Goal: Information Seeking & Learning: Learn about a topic

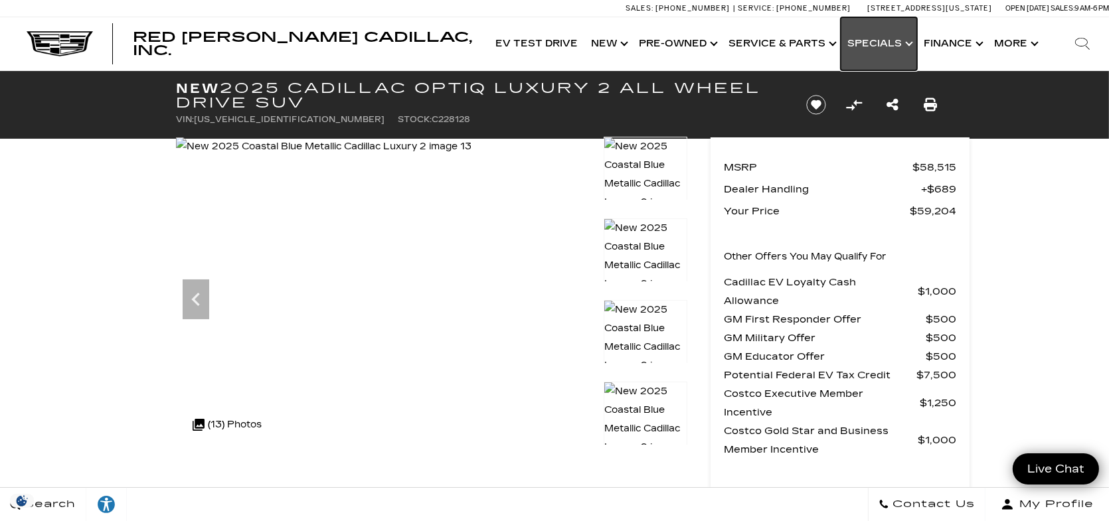
click at [896, 50] on link "Show Specials" at bounding box center [879, 43] width 76 height 53
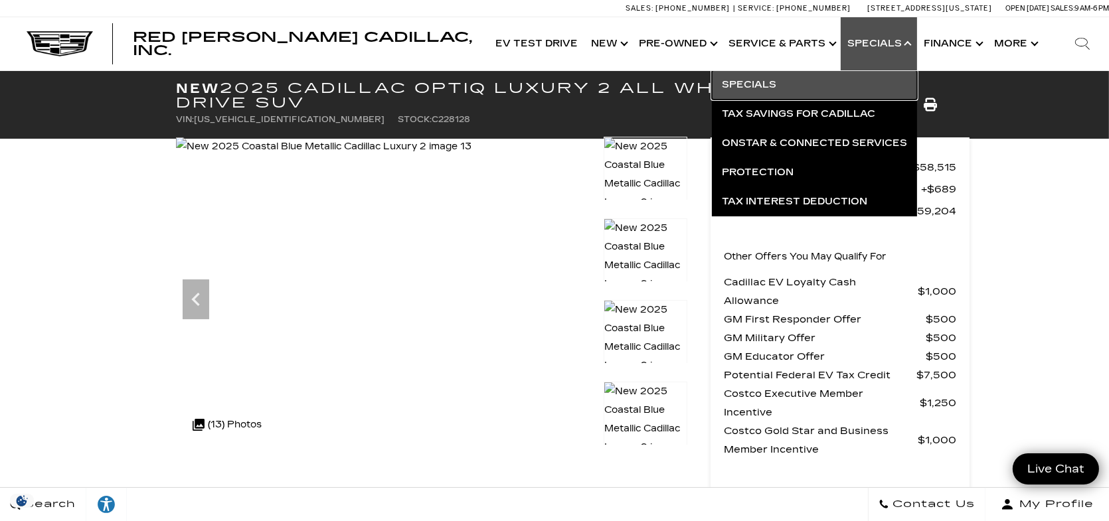
click at [767, 79] on link "Specials" at bounding box center [814, 84] width 205 height 29
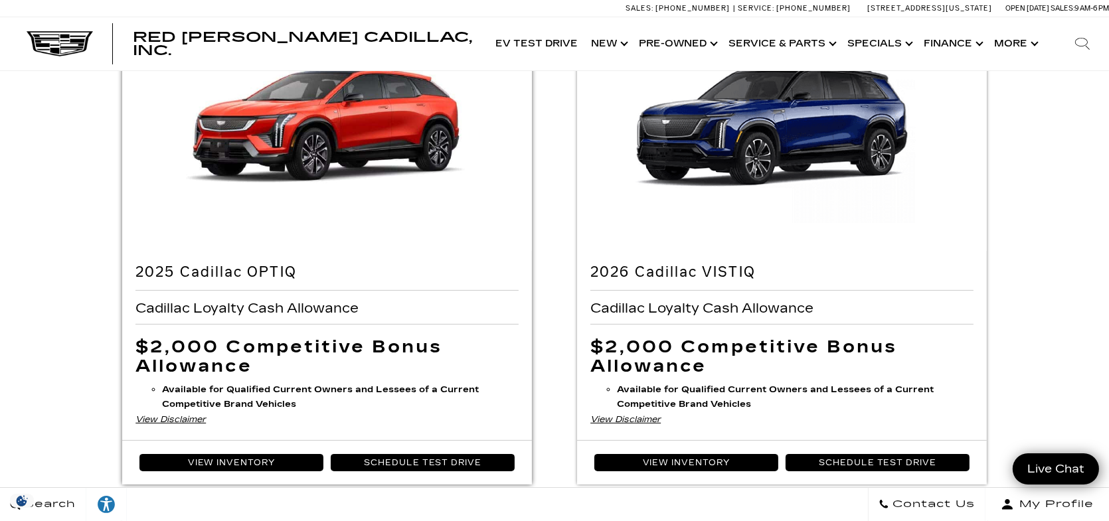
scroll to position [199, 0]
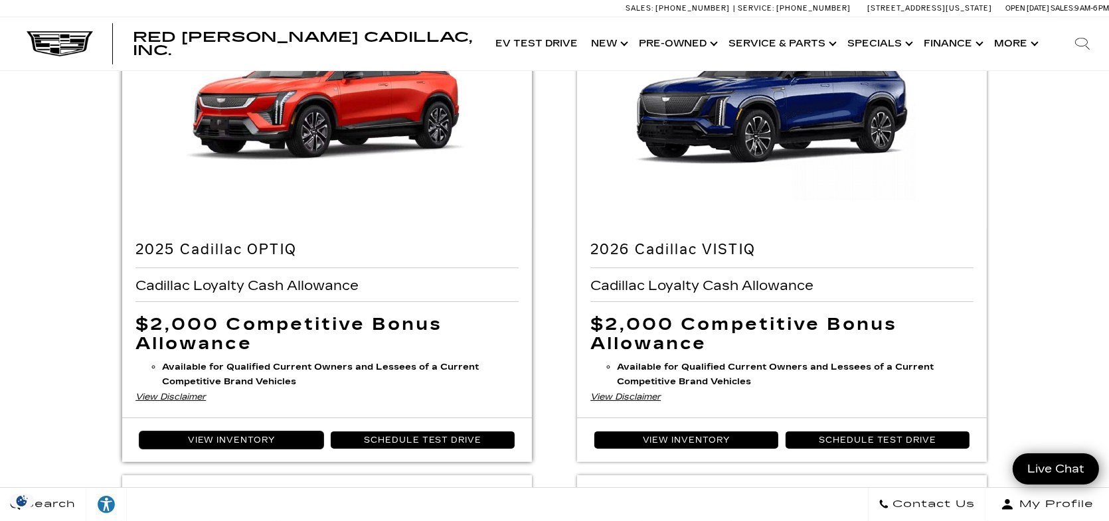
click at [227, 441] on link "View Inventory" at bounding box center [231, 440] width 184 height 17
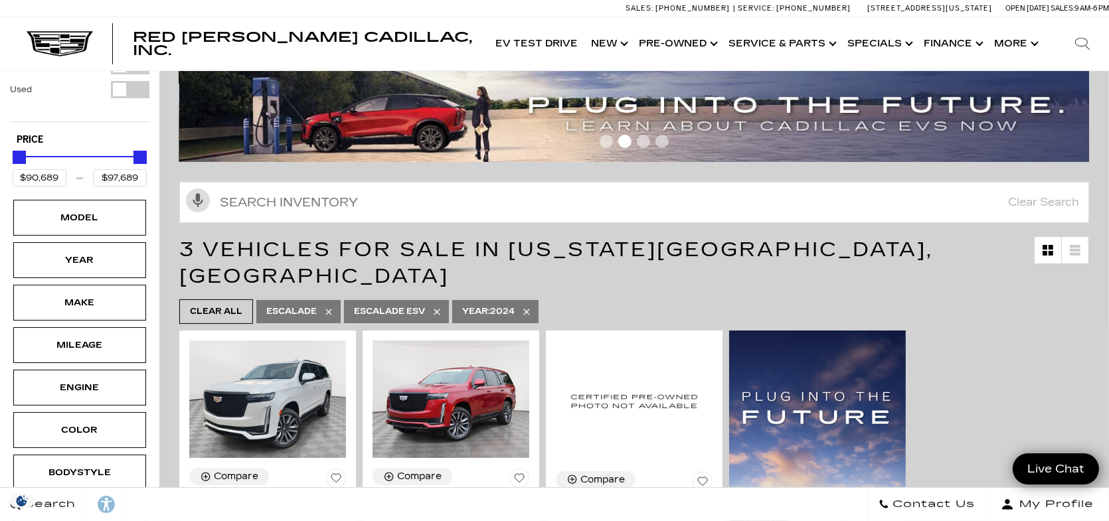
click at [529, 307] on icon at bounding box center [526, 312] width 11 height 11
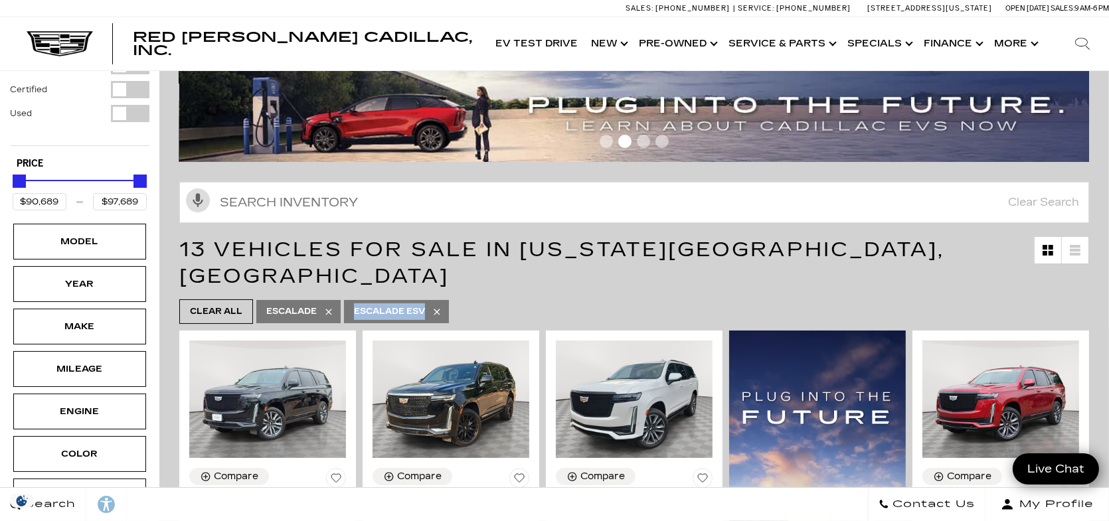
type input "$50,189"
type input "$195,000"
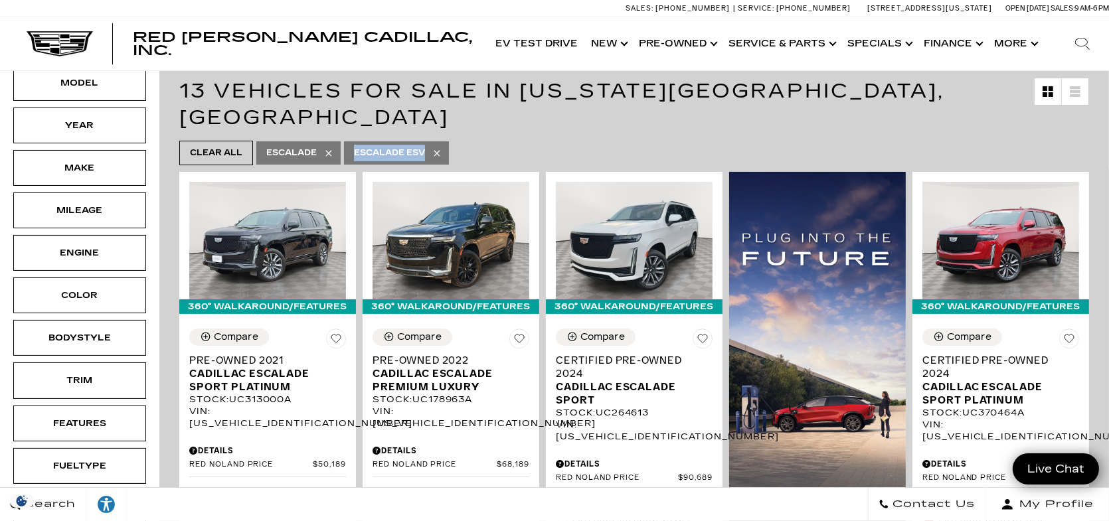
scroll to position [266, 0]
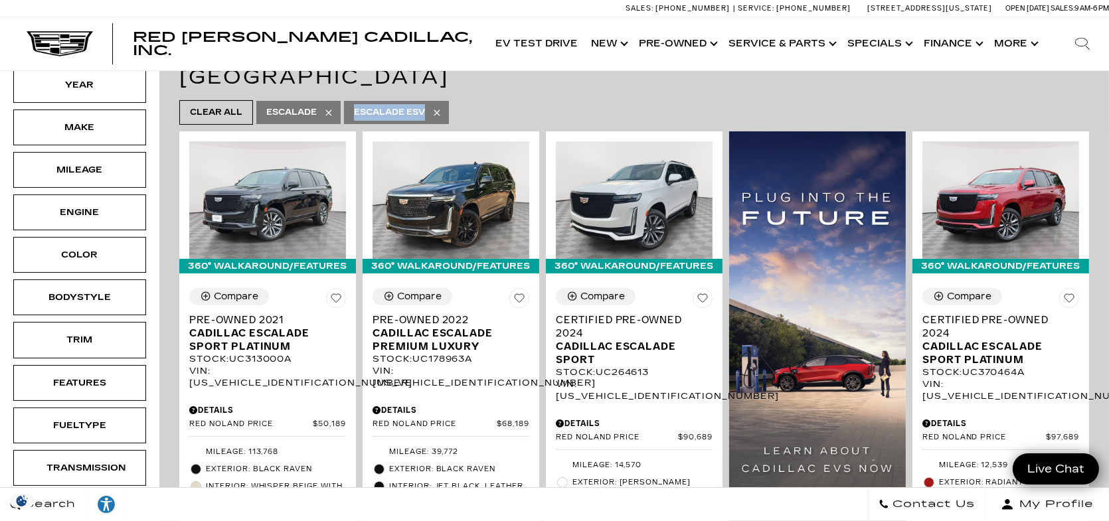
click at [437, 110] on icon at bounding box center [437, 113] width 6 height 6
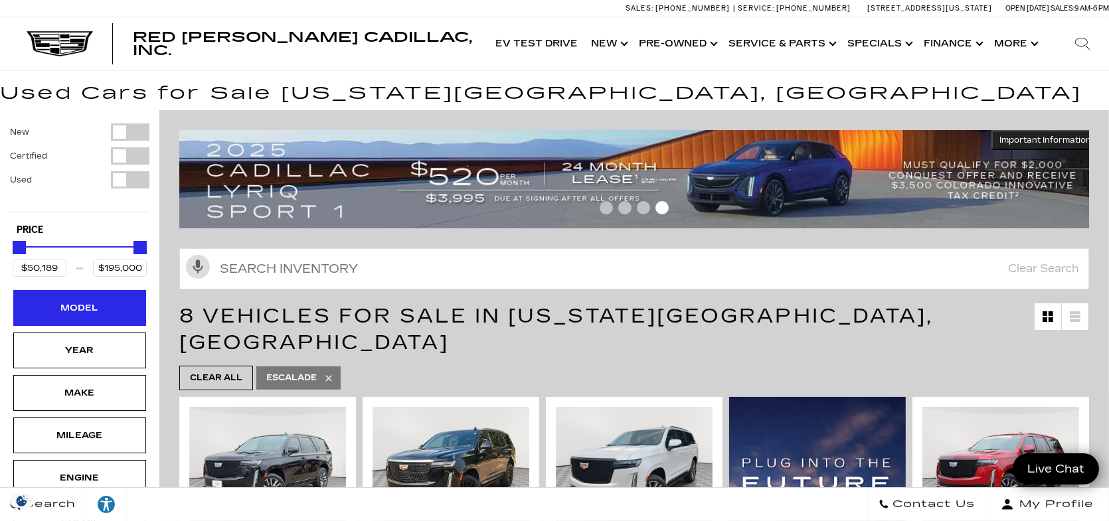
click at [84, 311] on div "Model" at bounding box center [79, 308] width 66 height 15
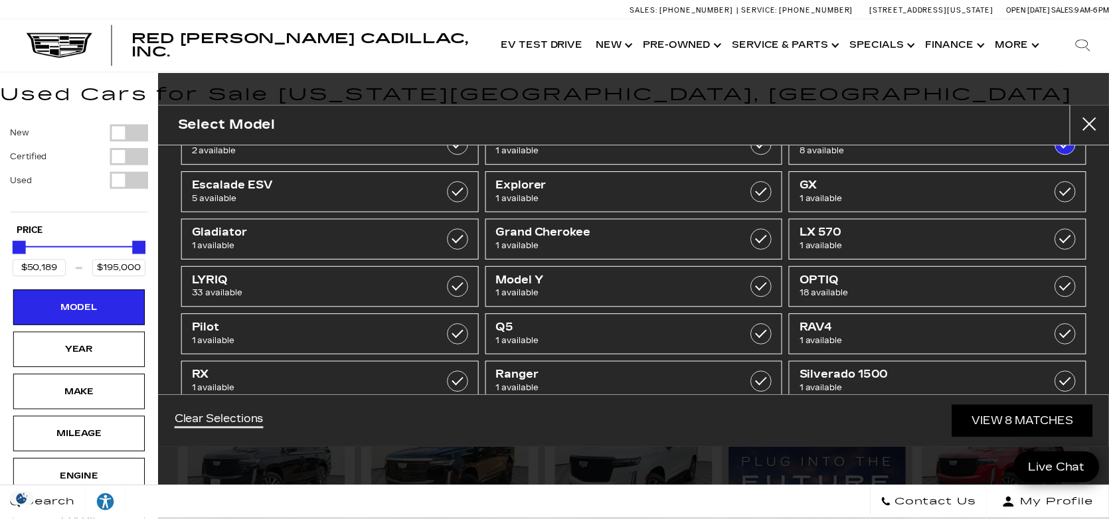
scroll to position [199, 0]
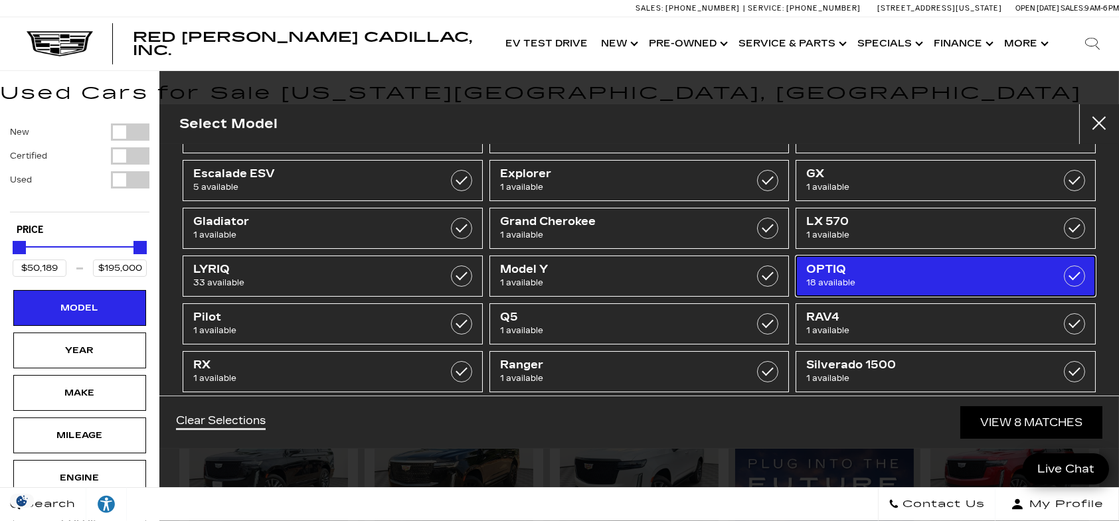
click at [1064, 276] on label at bounding box center [1074, 276] width 21 height 21
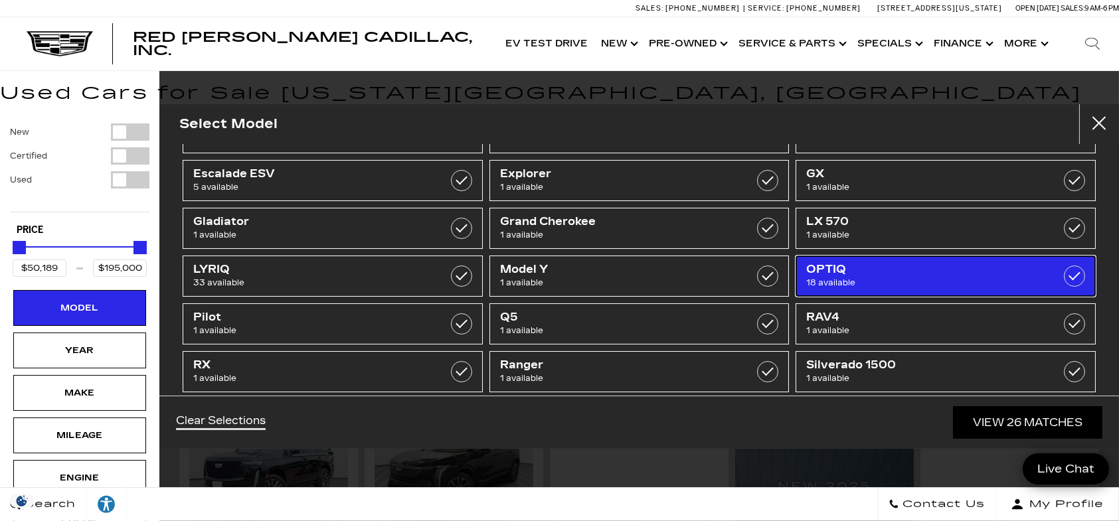
click at [1007, 280] on span "18 available" at bounding box center [924, 282] width 237 height 13
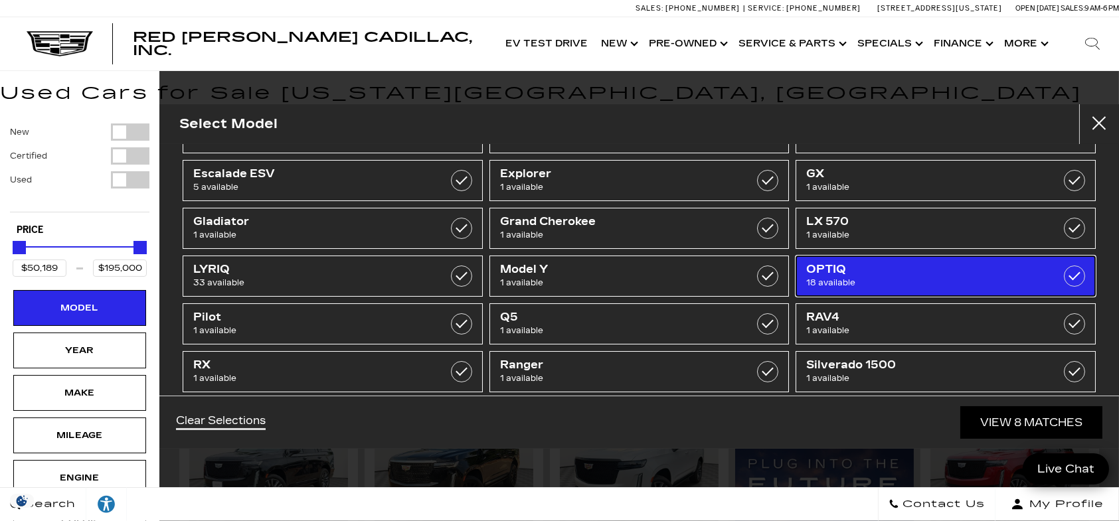
click at [938, 282] on span "18 available" at bounding box center [924, 282] width 237 height 13
checkbox input "true"
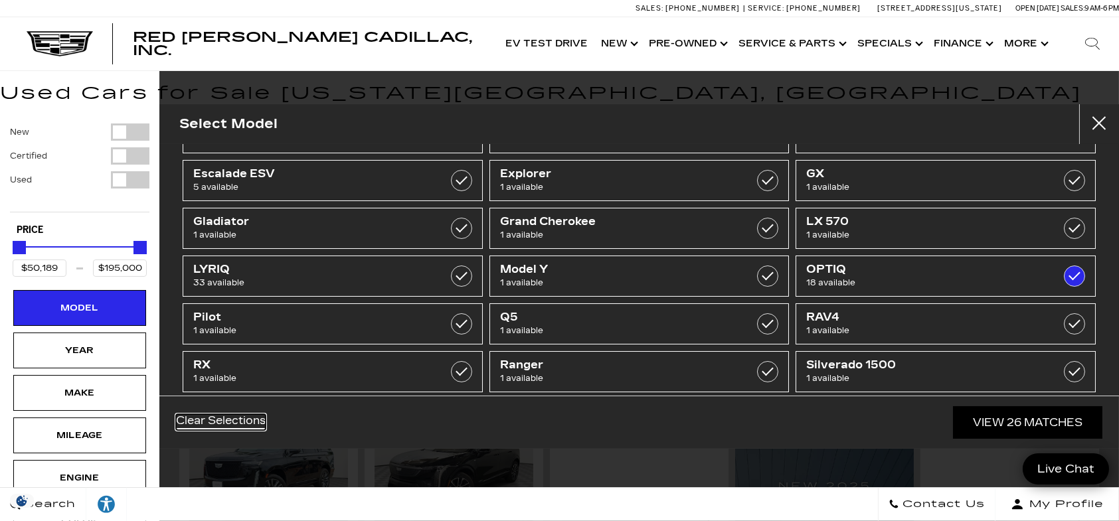
click at [210, 426] on link "Clear Selections" at bounding box center [221, 422] width 90 height 16
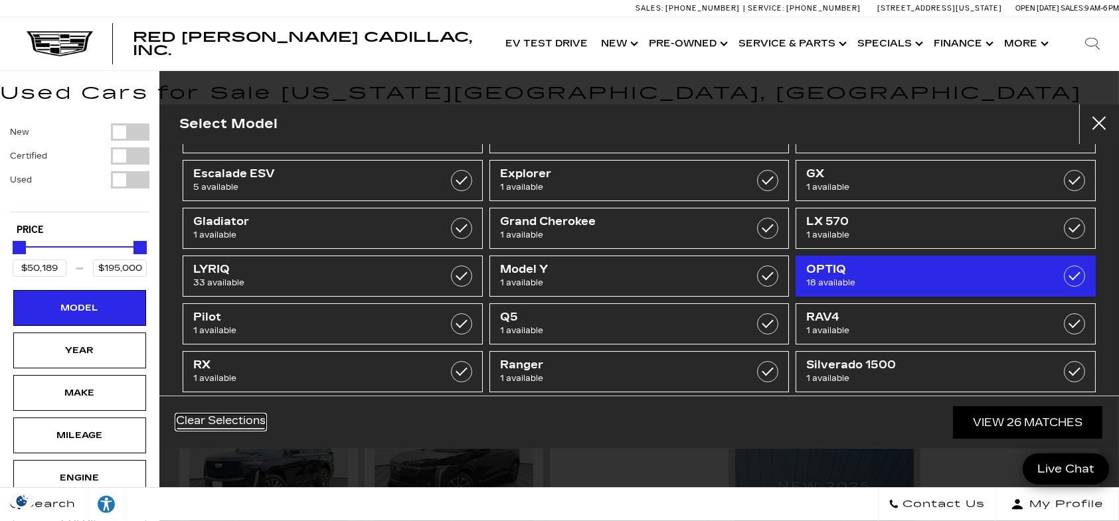
type input "$19,189"
checkbox input "false"
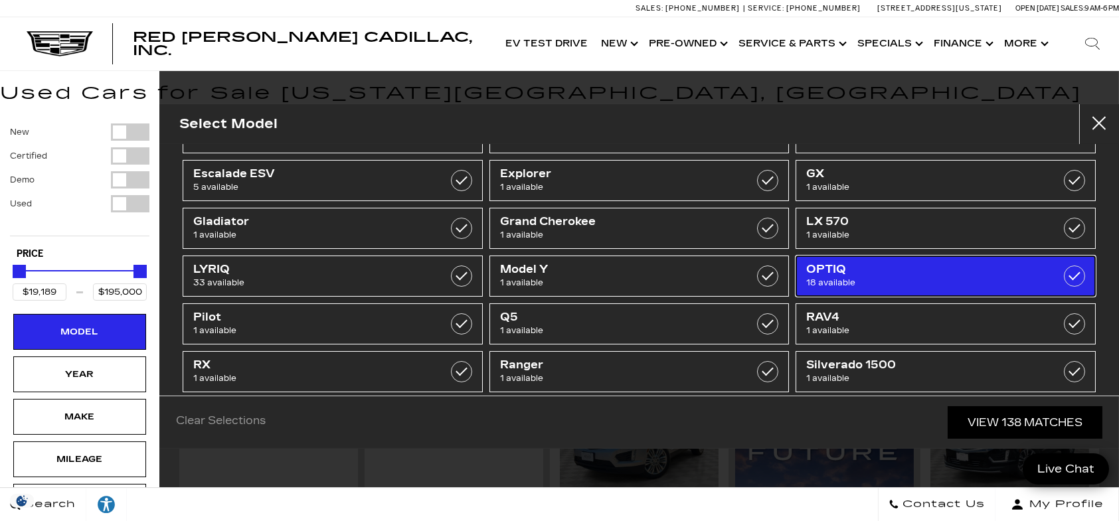
click at [1072, 276] on label at bounding box center [1074, 276] width 21 height 21
type input "$55,679"
type input "$60,104"
checkbox input "true"
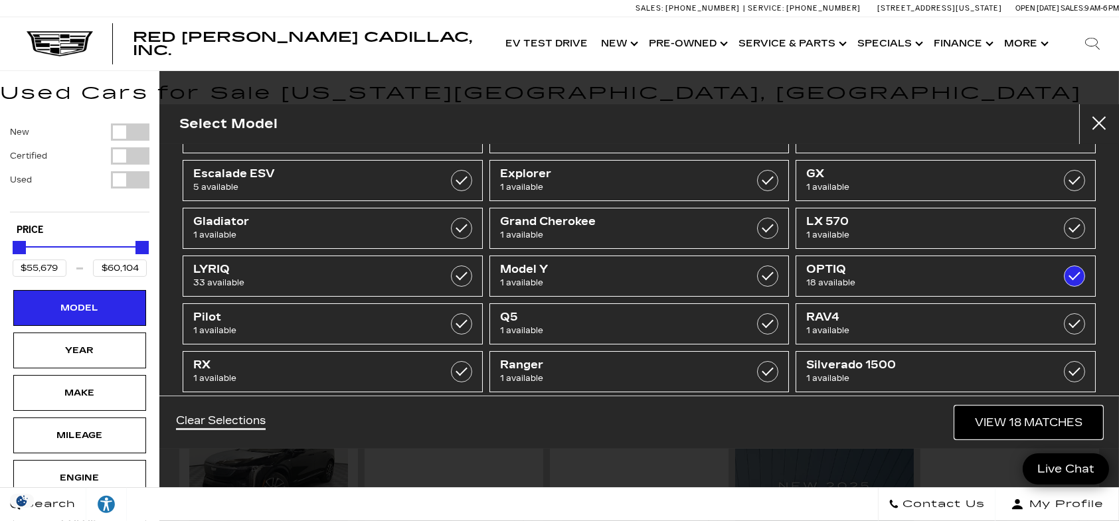
click at [1016, 428] on link "View 18 Matches" at bounding box center [1028, 422] width 147 height 33
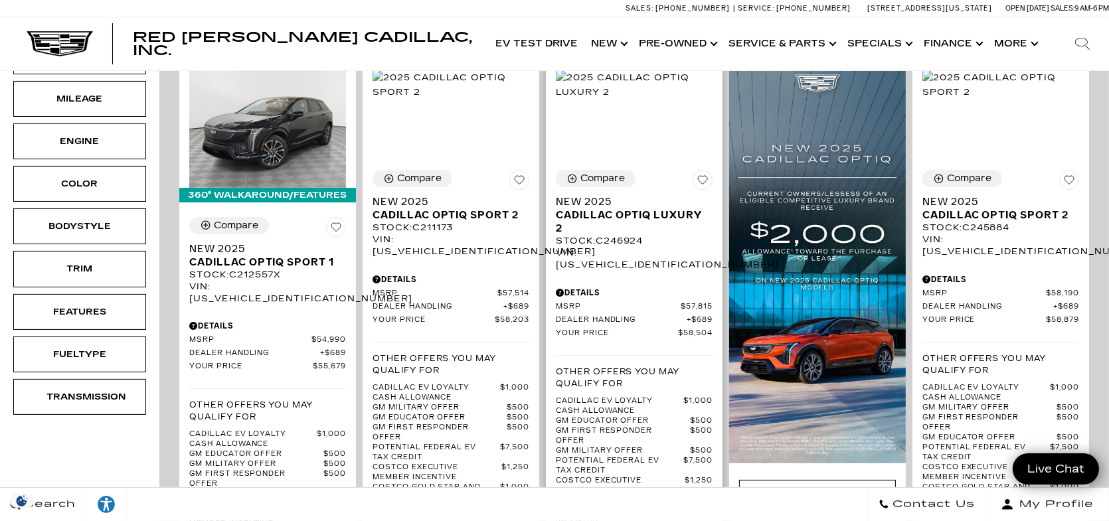
scroll to position [266, 0]
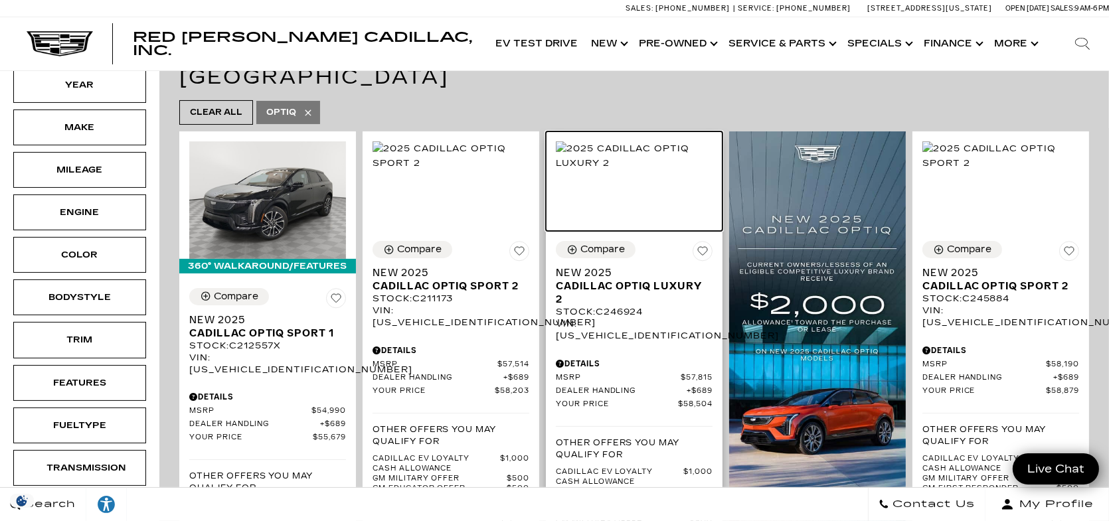
click at [639, 161] on img at bounding box center [634, 155] width 157 height 29
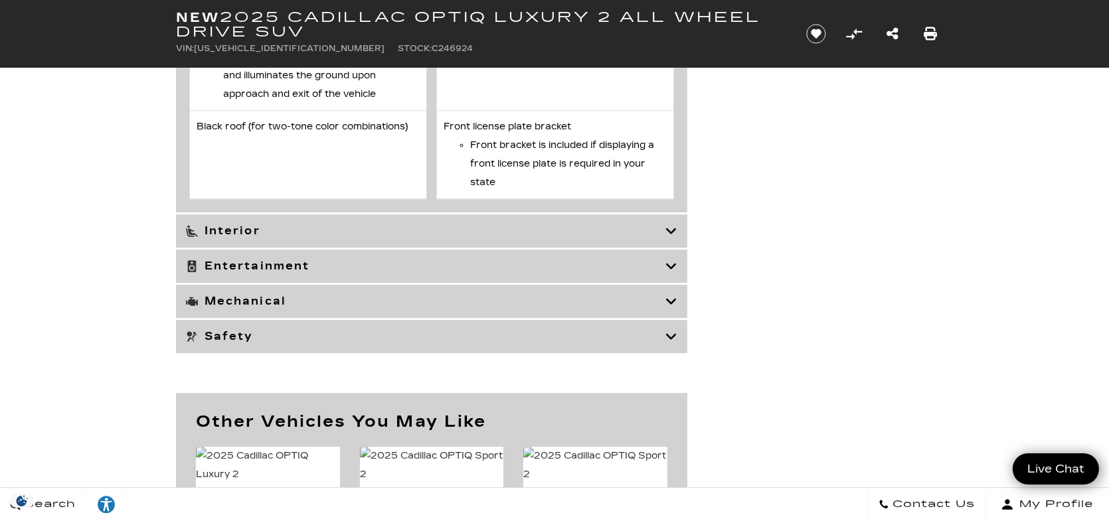
scroll to position [4944, 0]
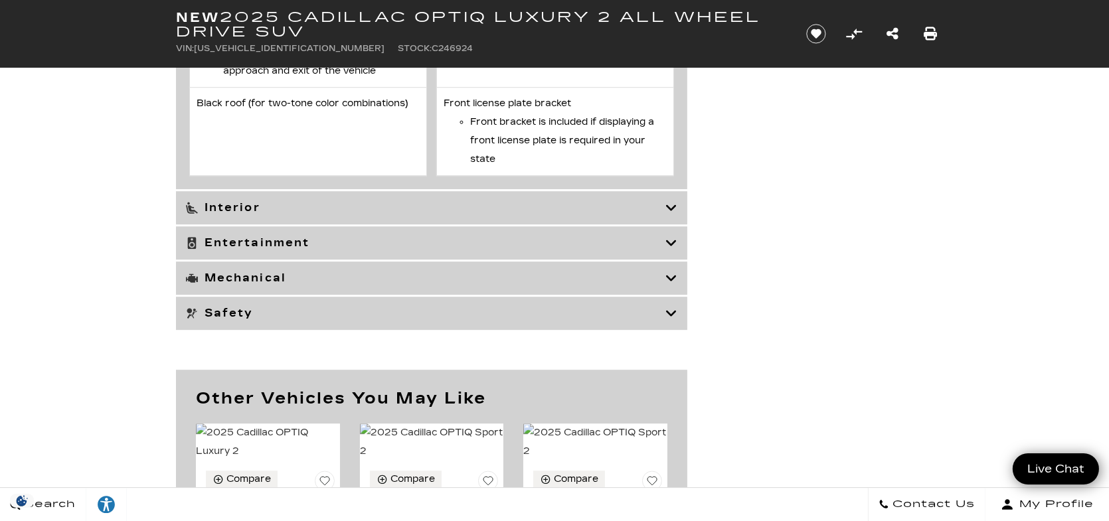
click at [641, 224] on div "Interior" at bounding box center [431, 207] width 511 height 33
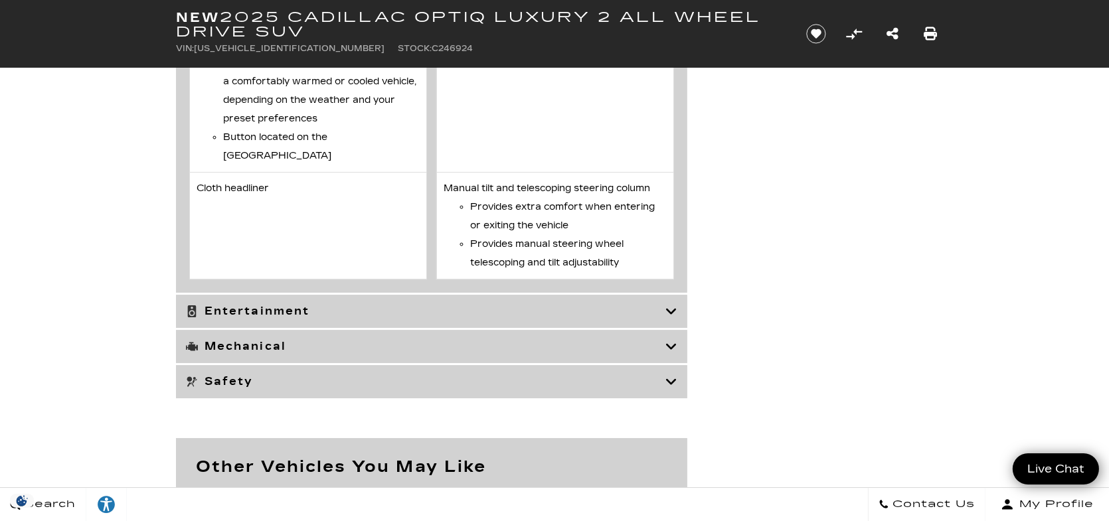
scroll to position [5542, 0]
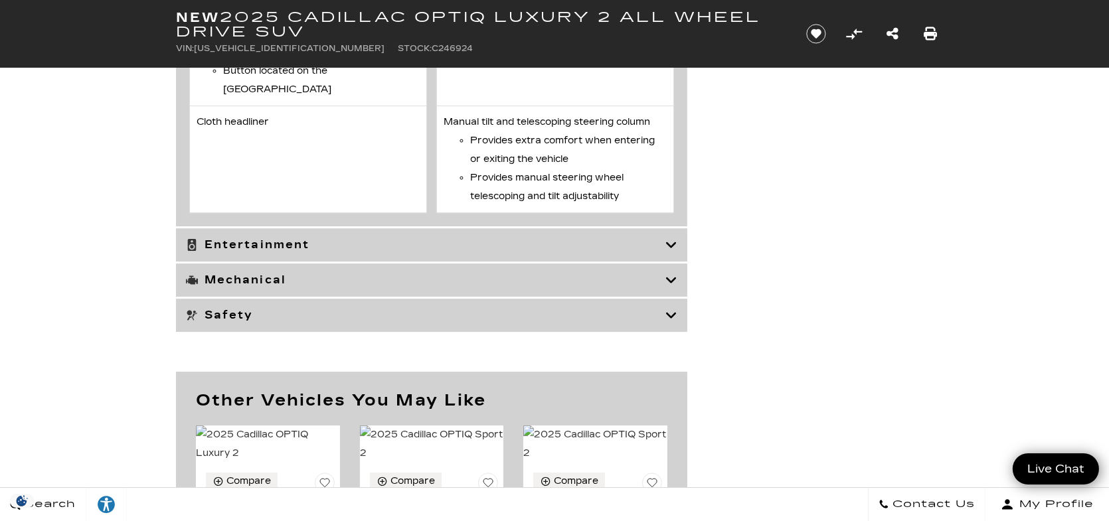
click at [583, 277] on h3 "Mechanical" at bounding box center [425, 280] width 479 height 13
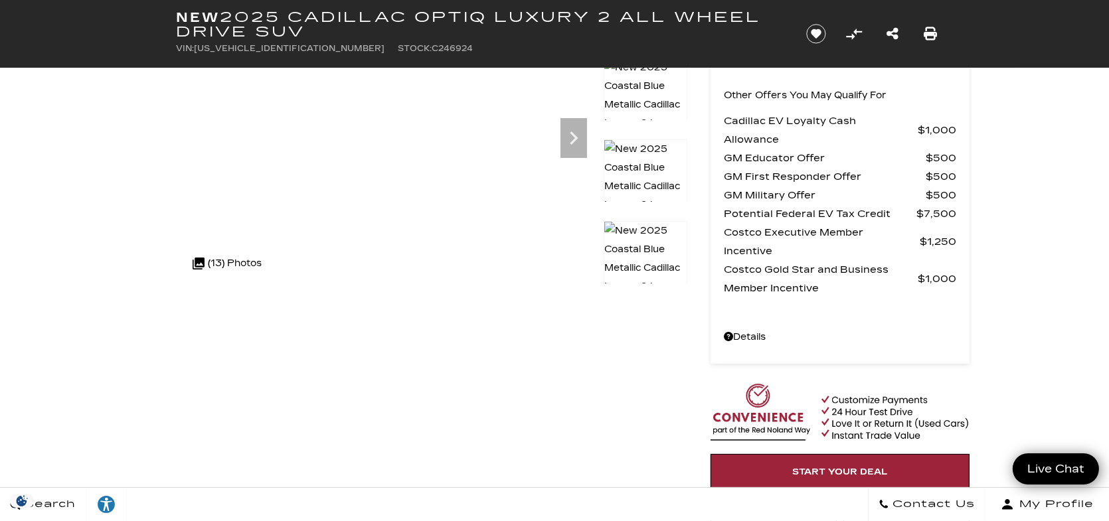
scroll to position [0, 0]
